Goal: Register for event/course

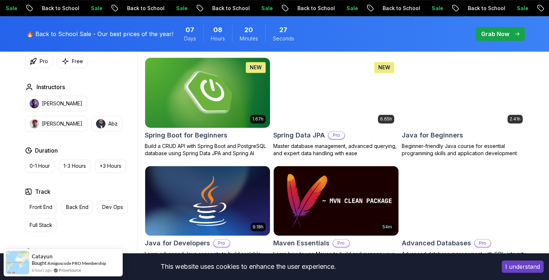
scroll to position [306, 0]
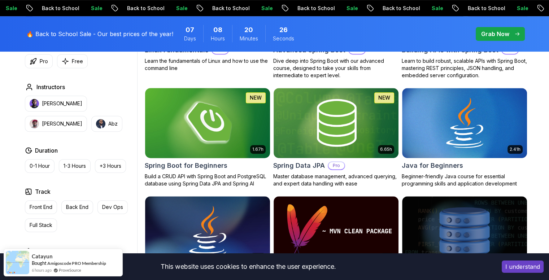
click at [208, 122] on img at bounding box center [207, 122] width 131 height 73
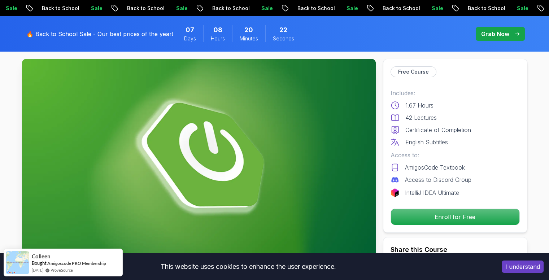
scroll to position [25, 0]
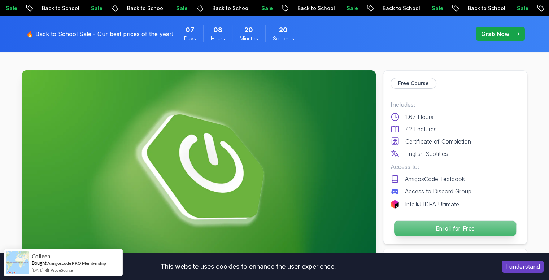
click at [436, 225] on p "Enroll for Free" at bounding box center [455, 228] width 122 height 15
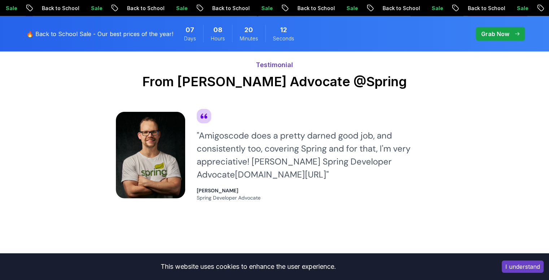
scroll to position [1797, 0]
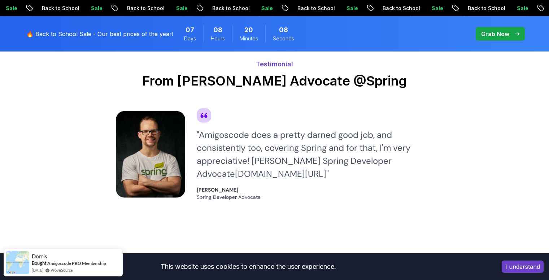
click at [378, 78] on body "Sale Back to School Sale Back to School Sale Back to School Sale Back to School…" at bounding box center [274, 53] width 549 height 3701
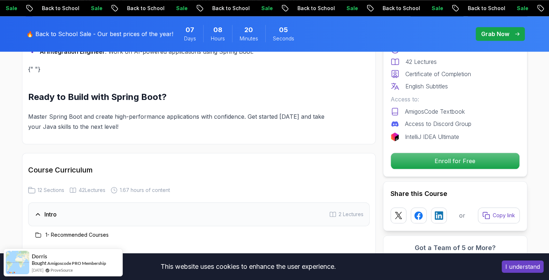
scroll to position [801, 0]
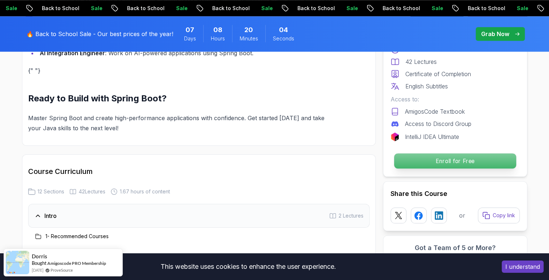
click at [467, 161] on p "Enroll for Free" at bounding box center [455, 160] width 122 height 15
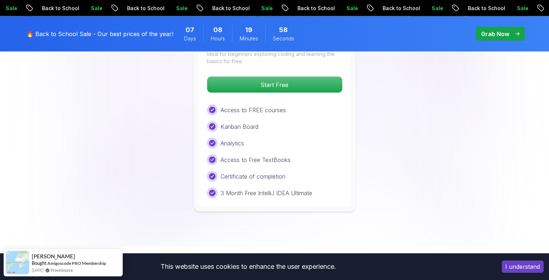
scroll to position [1569, 0]
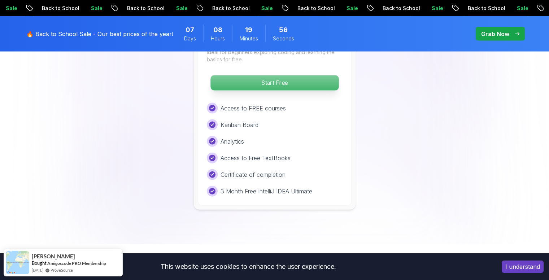
click at [281, 75] on p "Start Free" at bounding box center [274, 82] width 128 height 15
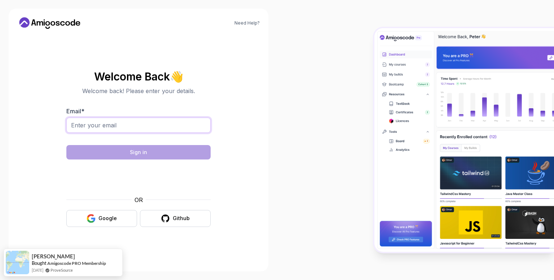
click at [136, 126] on input "Email *" at bounding box center [138, 125] width 144 height 15
type input "indumatikraja@gmail.com"
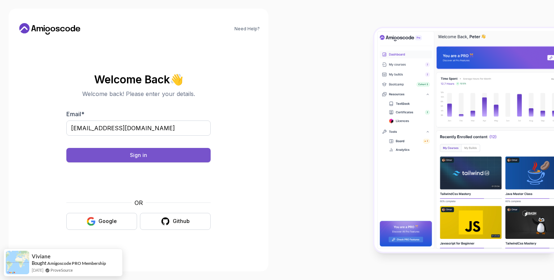
click at [120, 150] on button "Sign in" at bounding box center [138, 155] width 144 height 14
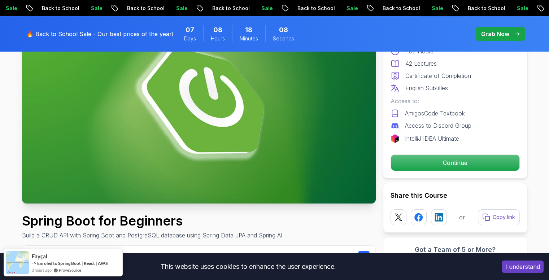
scroll to position [91, 0]
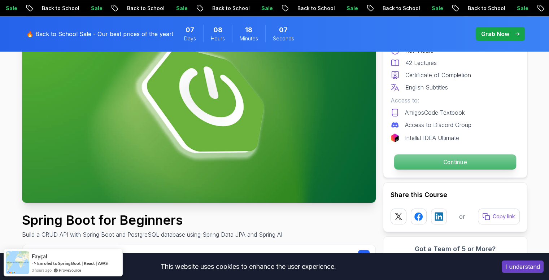
click at [434, 159] on p "Continue" at bounding box center [455, 161] width 122 height 15
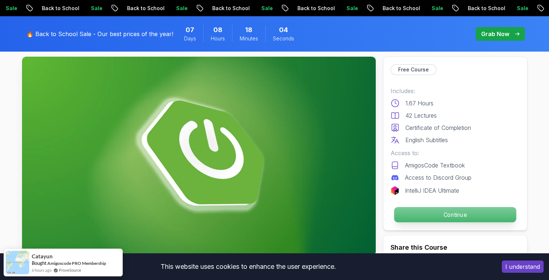
scroll to position [37, 0]
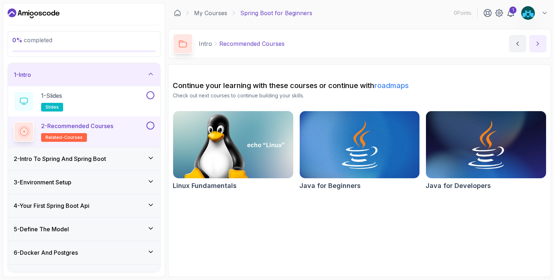
click at [539, 45] on icon "next content" at bounding box center [537, 43] width 7 height 7
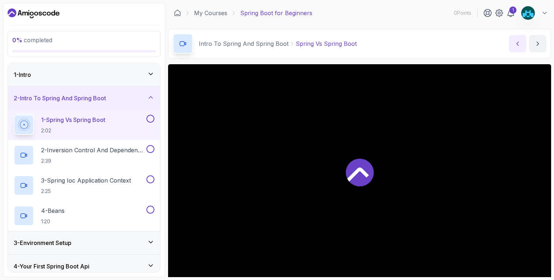
click at [511, 41] on button "previous content" at bounding box center [517, 43] width 17 height 17
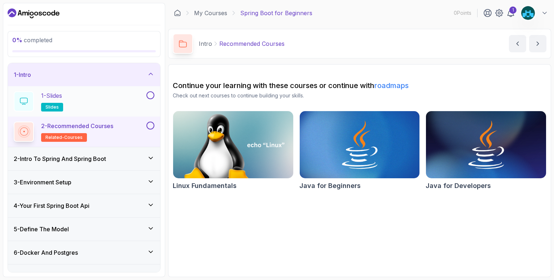
click at [56, 101] on h2 "1 - Slides slides" at bounding box center [52, 101] width 22 height 20
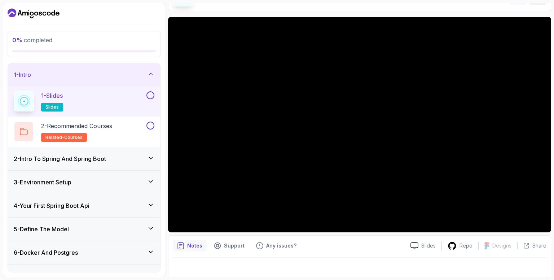
scroll to position [48, 0]
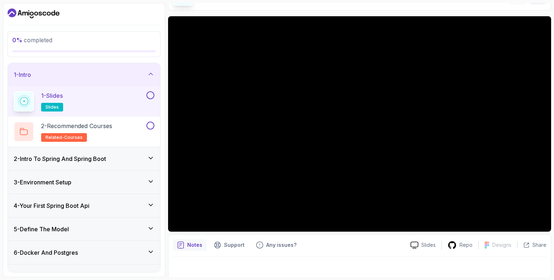
click at [152, 94] on button at bounding box center [150, 95] width 8 height 8
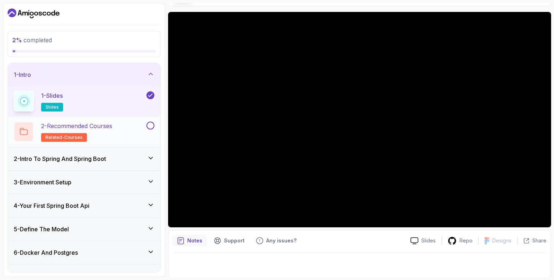
click at [108, 126] on p "2 - Recommended Courses" at bounding box center [76, 126] width 71 height 9
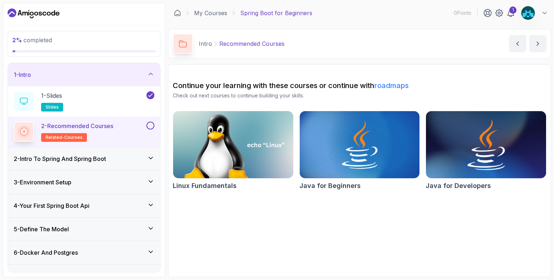
click at [497, 173] on img at bounding box center [486, 144] width 126 height 71
click at [59, 163] on div "2 - Intro To Spring And Spring Boot" at bounding box center [84, 158] width 152 height 23
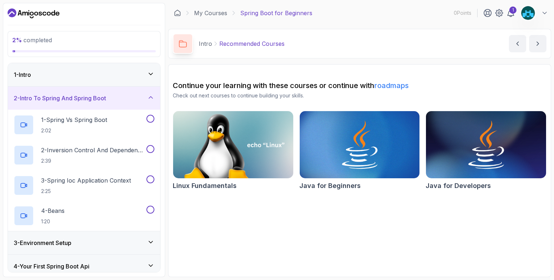
click at [131, 101] on div "2 - Intro To Spring And Spring Boot" at bounding box center [84, 98] width 141 height 9
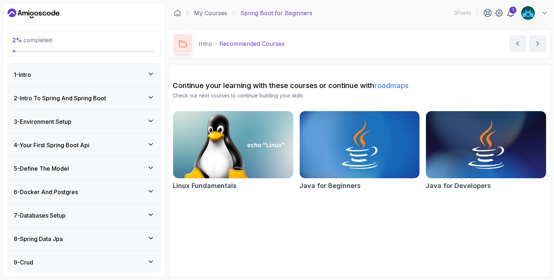
click at [142, 83] on div "1 - Intro" at bounding box center [84, 74] width 152 height 23
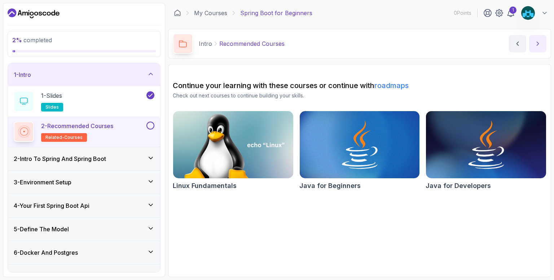
click at [542, 39] on button "next content" at bounding box center [537, 43] width 17 height 17
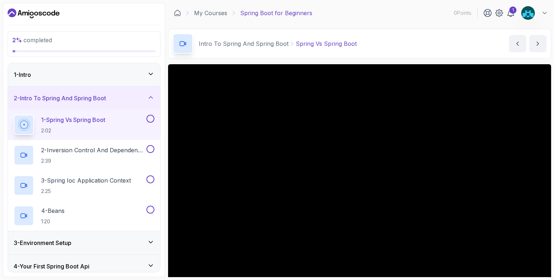
click at [155, 69] on div "1 - Intro" at bounding box center [84, 74] width 152 height 23
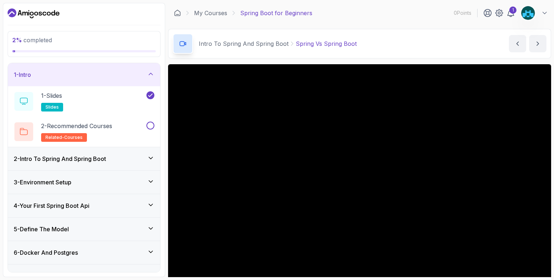
click at [155, 69] on div "1 - Intro" at bounding box center [84, 74] width 152 height 23
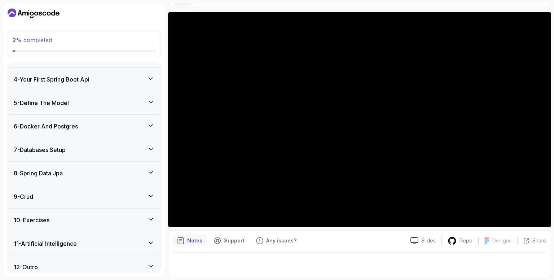
scroll to position [71, 0]
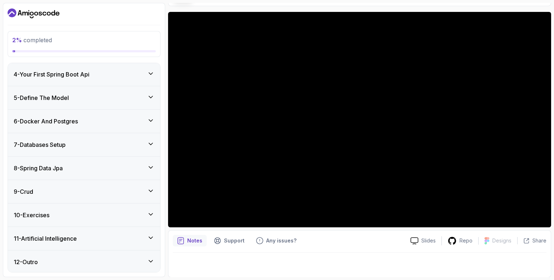
click at [63, 47] on div "2 % completed" at bounding box center [84, 44] width 144 height 17
click at [123, 77] on div "4 - Your First Spring Boot Api" at bounding box center [84, 74] width 141 height 9
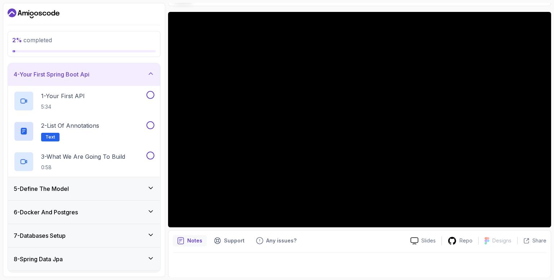
click at [123, 77] on div "4 - Your First Spring Boot Api" at bounding box center [84, 74] width 141 height 9
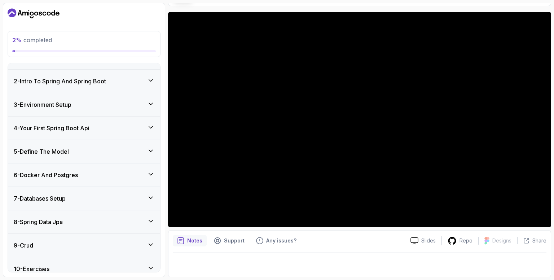
scroll to position [0, 0]
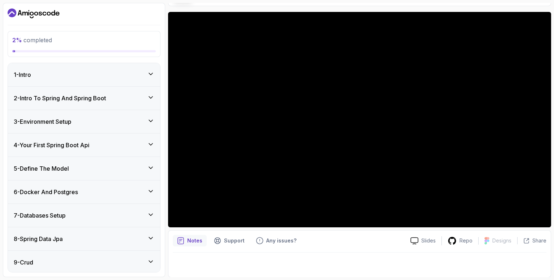
click at [122, 77] on div "1 - Intro" at bounding box center [84, 74] width 141 height 9
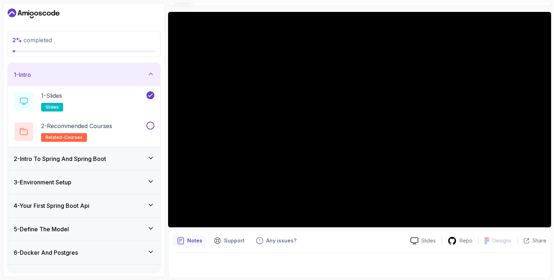
click at [122, 77] on div "1 - Intro" at bounding box center [84, 74] width 141 height 9
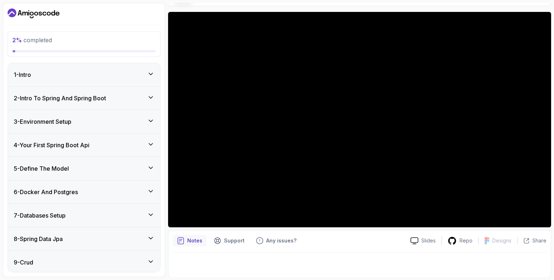
click at [127, 104] on div "2 - Intro To Spring And Spring Boot" at bounding box center [84, 98] width 152 height 23
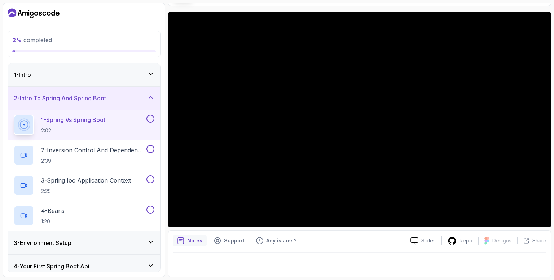
click at [139, 246] on div "3 - Environment Setup" at bounding box center [84, 242] width 141 height 9
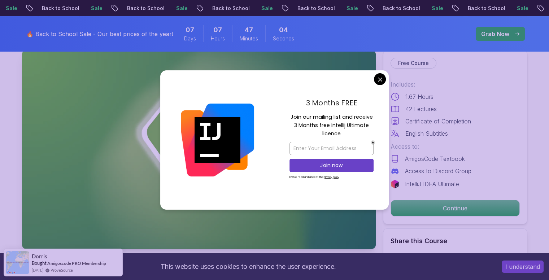
scroll to position [45, 0]
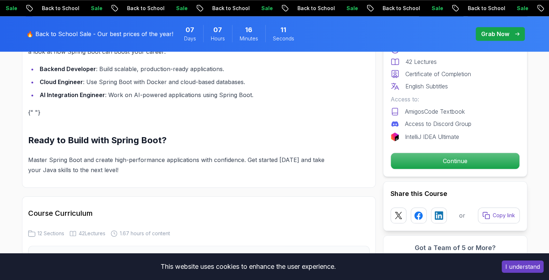
scroll to position [759, 0]
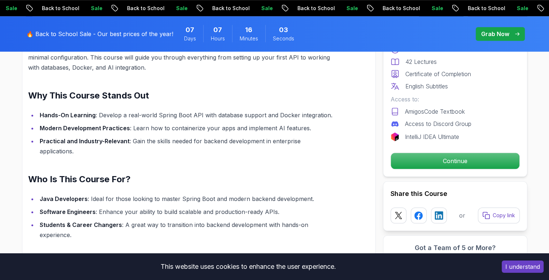
click at [465, 126] on p "Access to Discord Group" at bounding box center [438, 123] width 66 height 9
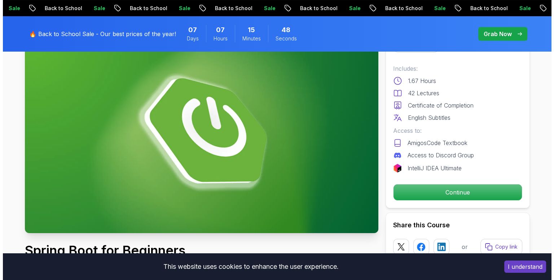
scroll to position [0, 0]
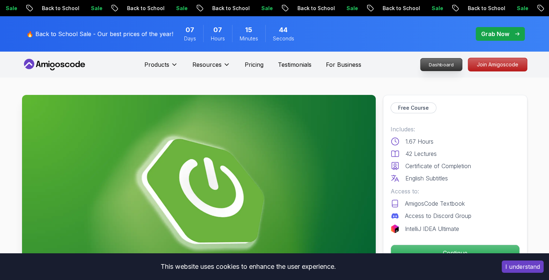
click at [448, 68] on p "Dashboard" at bounding box center [440, 64] width 41 height 12
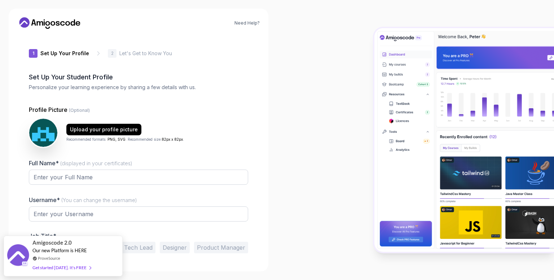
type input "boldjaguar3c62b"
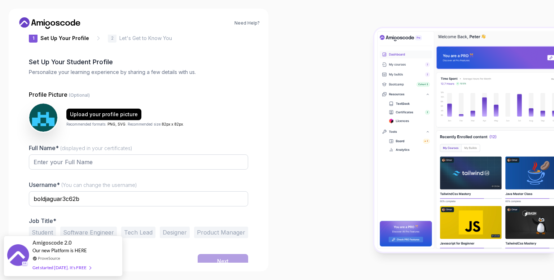
scroll to position [16, 0]
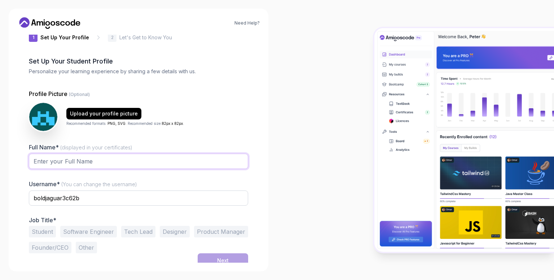
click at [87, 161] on input "Full Name* (displayed in your certificates)" at bounding box center [138, 161] width 219 height 15
type input "Indumati R"
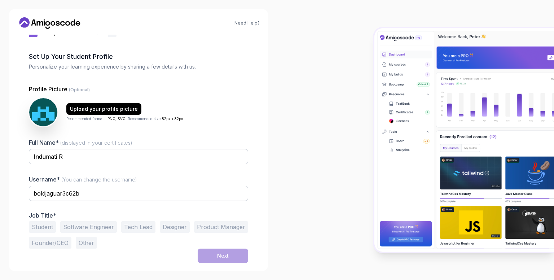
click at [43, 227] on button "Student" at bounding box center [42, 227] width 27 height 12
click at [216, 256] on button "Next" at bounding box center [223, 256] width 50 height 14
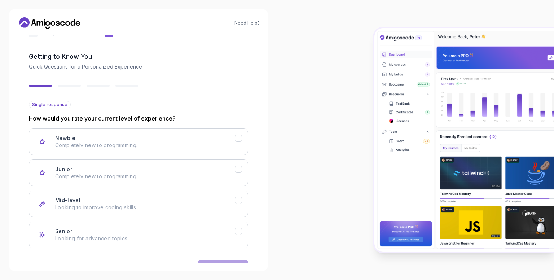
click at [219, 254] on div "Back Next" at bounding box center [138, 267] width 219 height 38
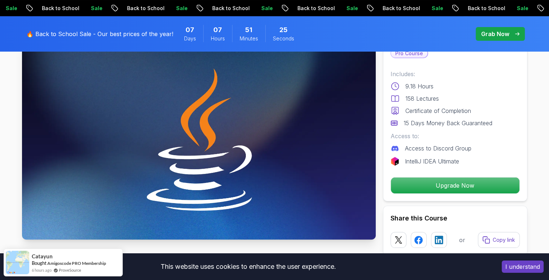
scroll to position [55, 0]
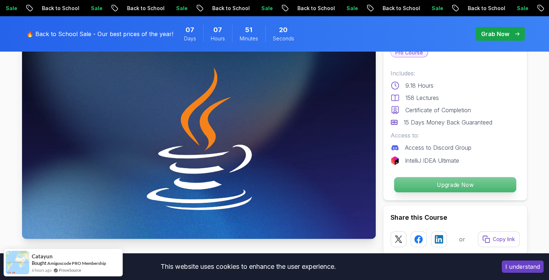
click at [418, 188] on p "Upgrade Now" at bounding box center [455, 184] width 122 height 15
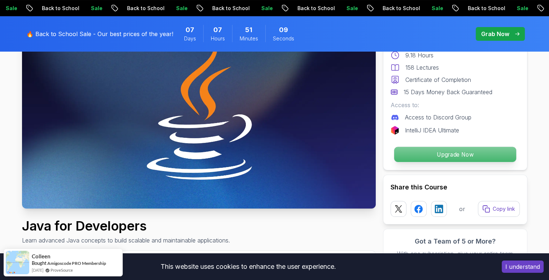
scroll to position [0, 0]
